Goal: Information Seeking & Learning: Understand process/instructions

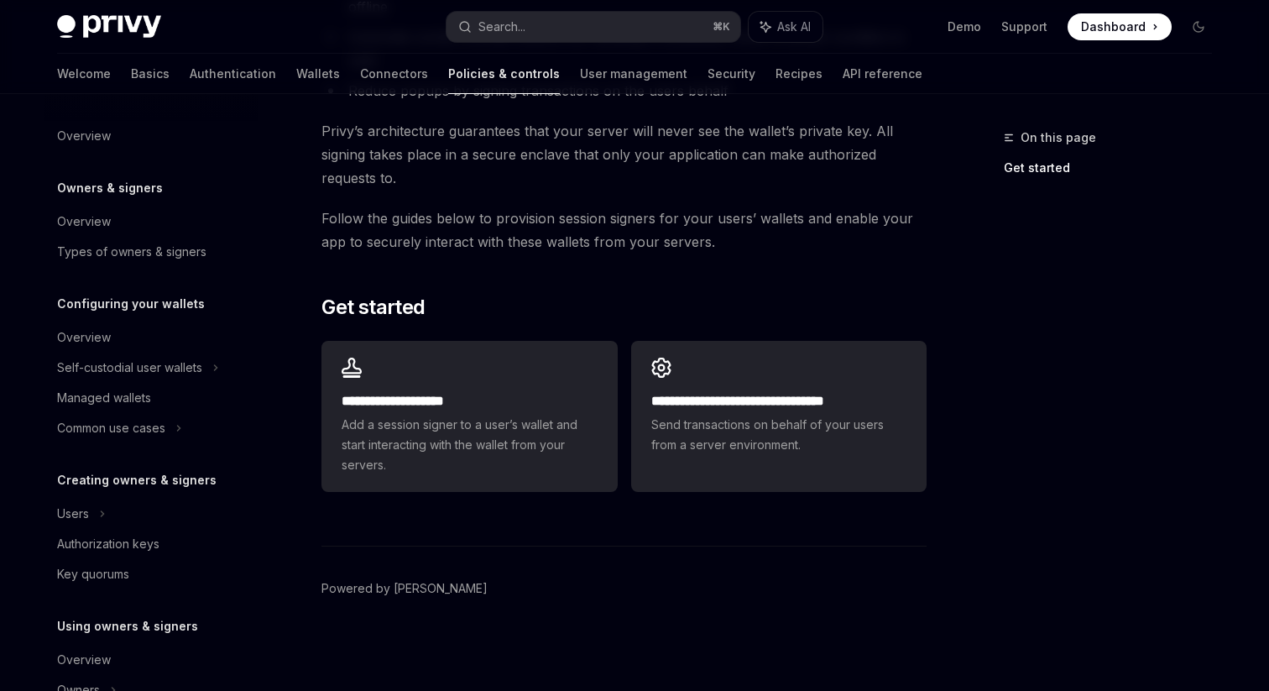
scroll to position [268, 0]
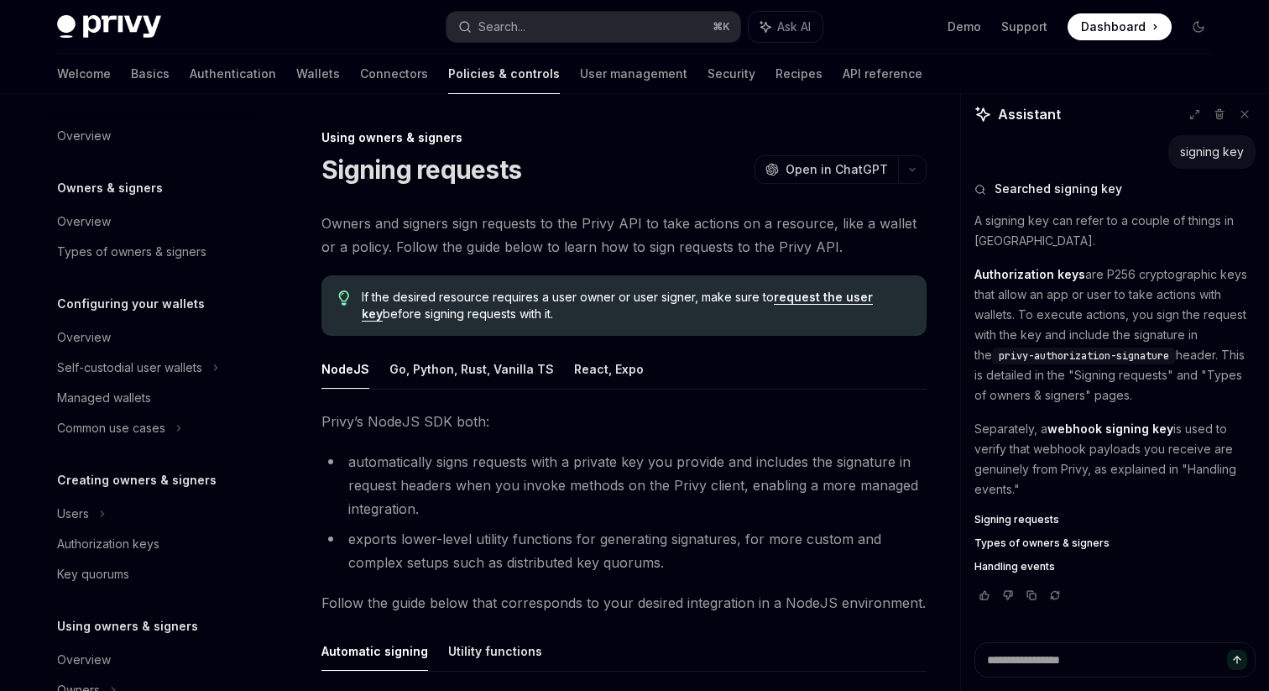
scroll to position [520, 0]
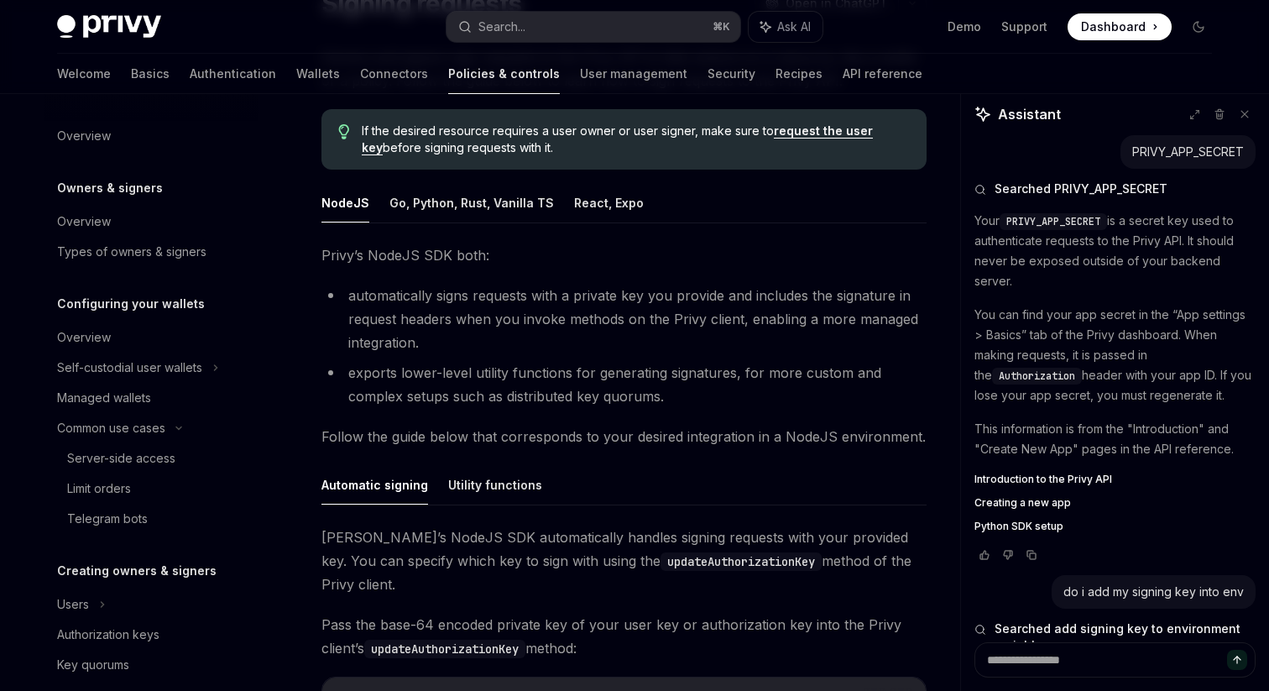
scroll to position [290, 0]
